Goal: Obtain resource: Obtain resource

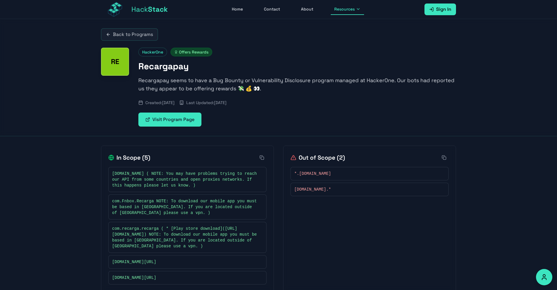
click at [213, 80] on p "Recargapay seems to have a Bug Bounty or Vulnerability Disclosure program manag…" at bounding box center [297, 84] width 318 height 16
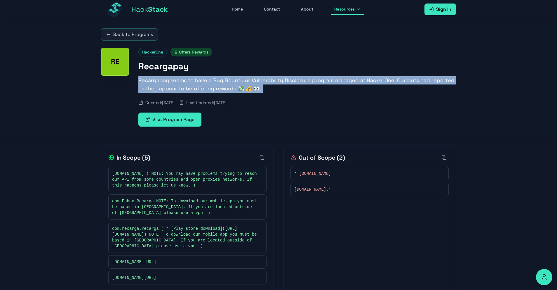
click at [213, 80] on p "Recargapay seems to have a Bug Bounty or Vulnerability Disclosure program manag…" at bounding box center [297, 84] width 318 height 16
click at [203, 83] on p "Recargapay seems to have a Bug Bounty or Vulnerability Disclosure program manag…" at bounding box center [297, 84] width 318 height 16
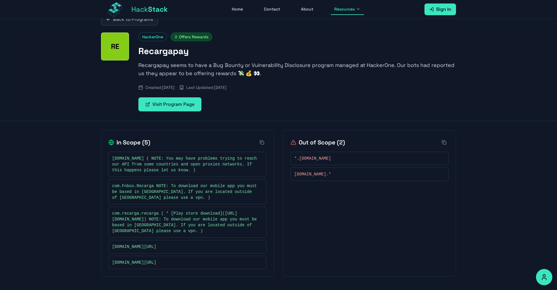
scroll to position [19, 0]
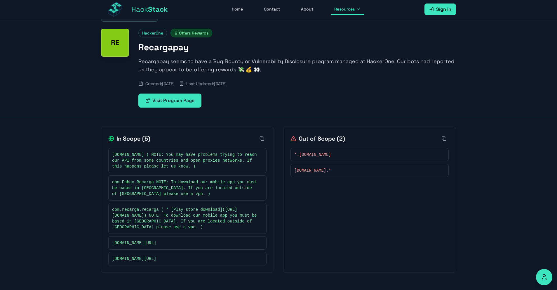
click at [80, 228] on div "Back to Programs RE HackerOne Offers Rewards Recargapay Recargapay seems to hav…" at bounding box center [278, 145] width 557 height 290
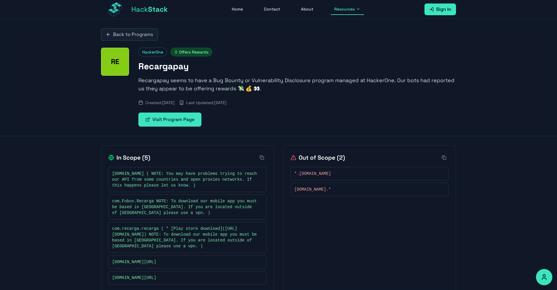
click at [333, 131] on div "Back to Programs RE HackerOne Offers Rewards Recargapay Recargapay seems to hav…" at bounding box center [279, 77] width 374 height 117
click at [178, 118] on link "Visit Program Page" at bounding box center [169, 119] width 63 height 14
click at [67, 154] on div "Back to Programs RE HackerOne Offers Rewards Recargapay Recargapay seems to hav…" at bounding box center [278, 164] width 557 height 290
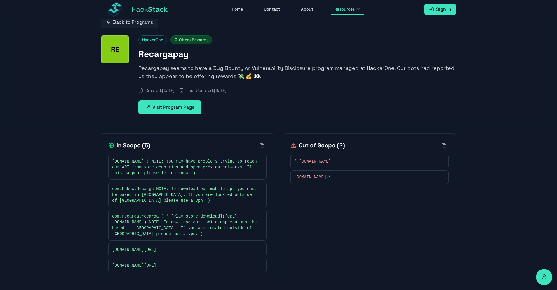
scroll to position [19, 0]
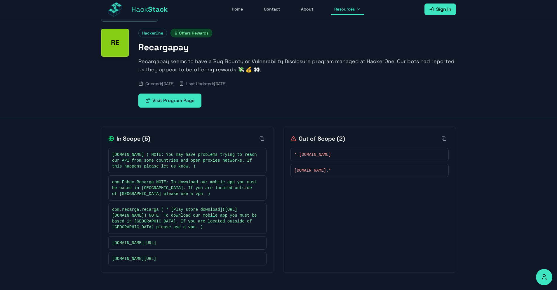
drag, startPoint x: 112, startPoint y: 265, endPoint x: 166, endPoint y: 265, distance: 53.4
click at [156, 261] on span "[DOMAIN_NAME][URL]" at bounding box center [134, 259] width 44 height 6
copy span "www.recargapay.com.br/"
